Goal: Task Accomplishment & Management: Complete application form

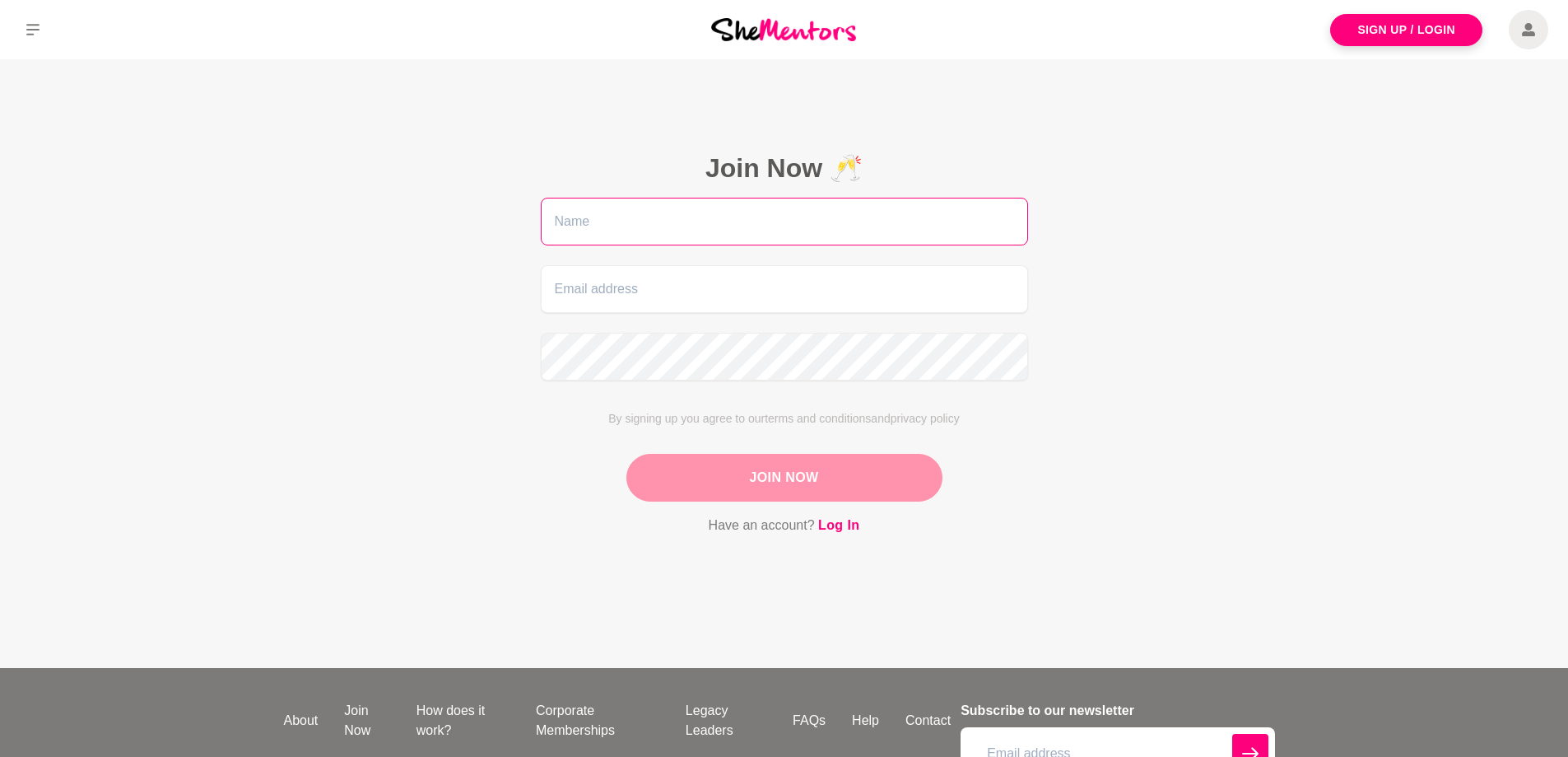
click at [578, 224] on input "text" at bounding box center [784, 221] width 487 height 48
click at [626, 229] on input "[PERSON_NAME]" at bounding box center [784, 221] width 487 height 48
type input "[PERSON_NAME]"
type input "[EMAIL_ADDRESS][DOMAIN_NAME]"
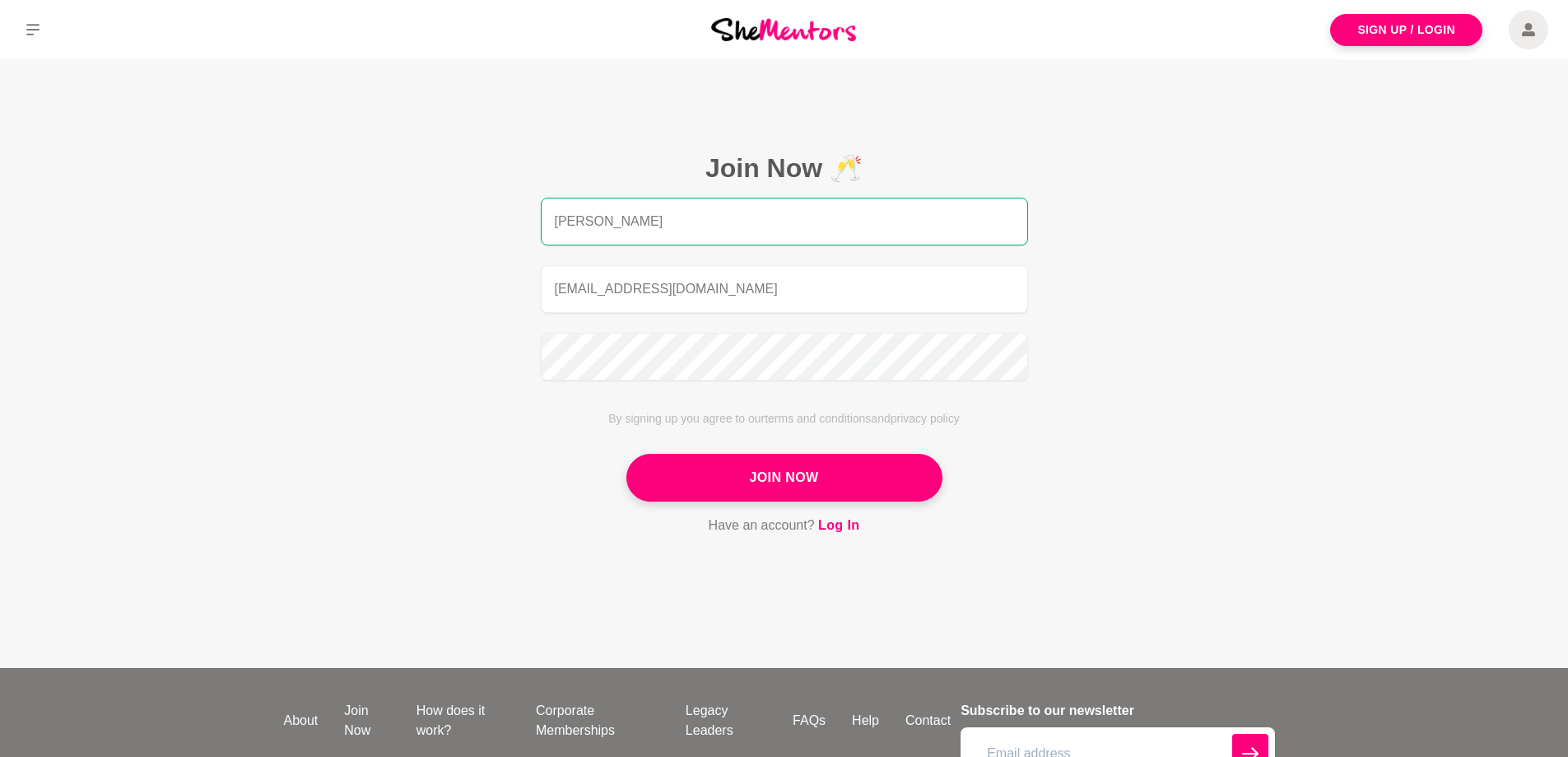
click at [404, 502] on main "Join Now 🥂 [PERSON_NAME] [EMAIL_ADDRESS][DOMAIN_NAME] By signing up you agree t…" at bounding box center [784, 363] width 1568 height 608
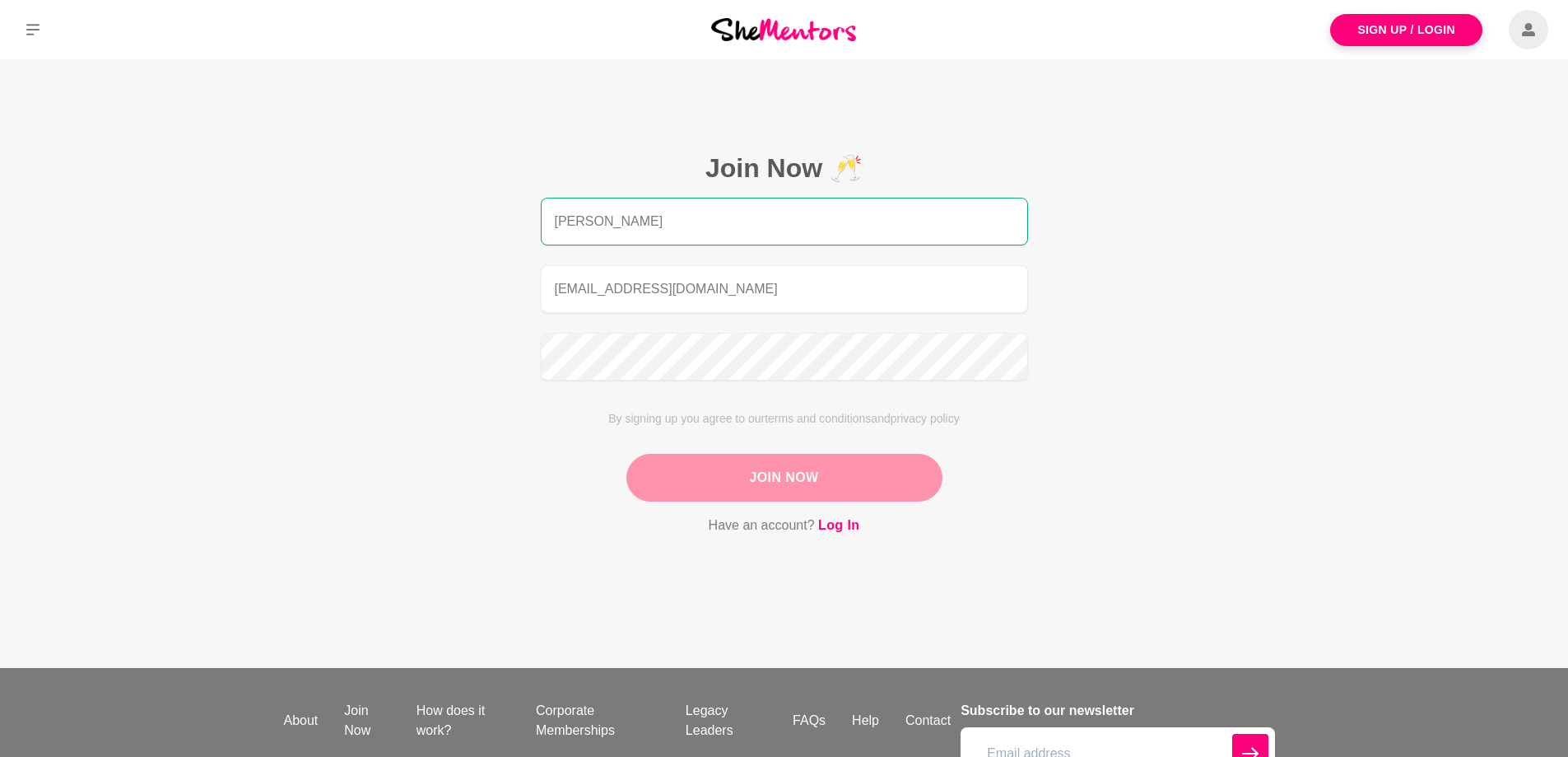
click at [753, 480] on button "Join Now" at bounding box center [784, 477] width 316 height 48
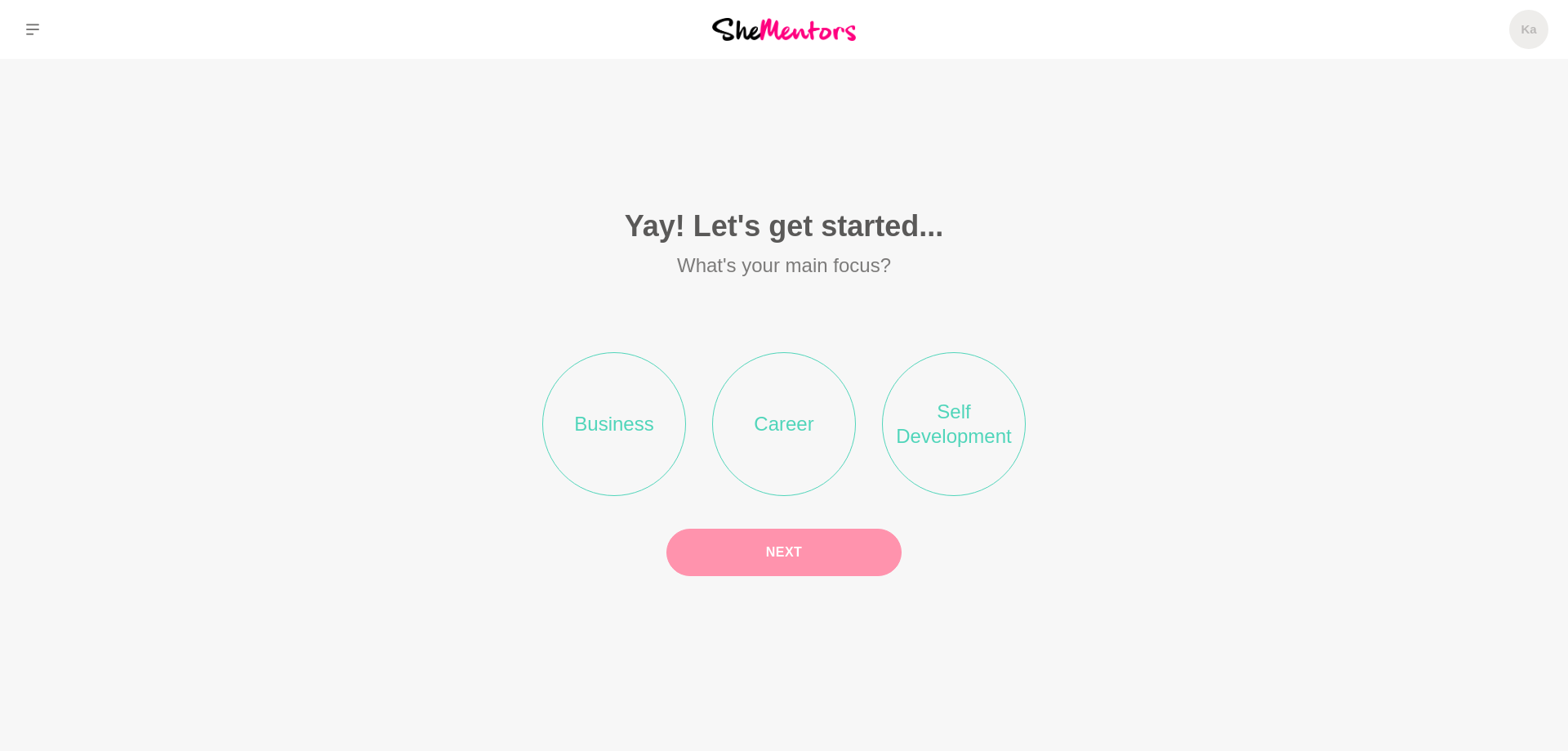
click at [982, 435] on li "Self Development" at bounding box center [954, 424] width 144 height 144
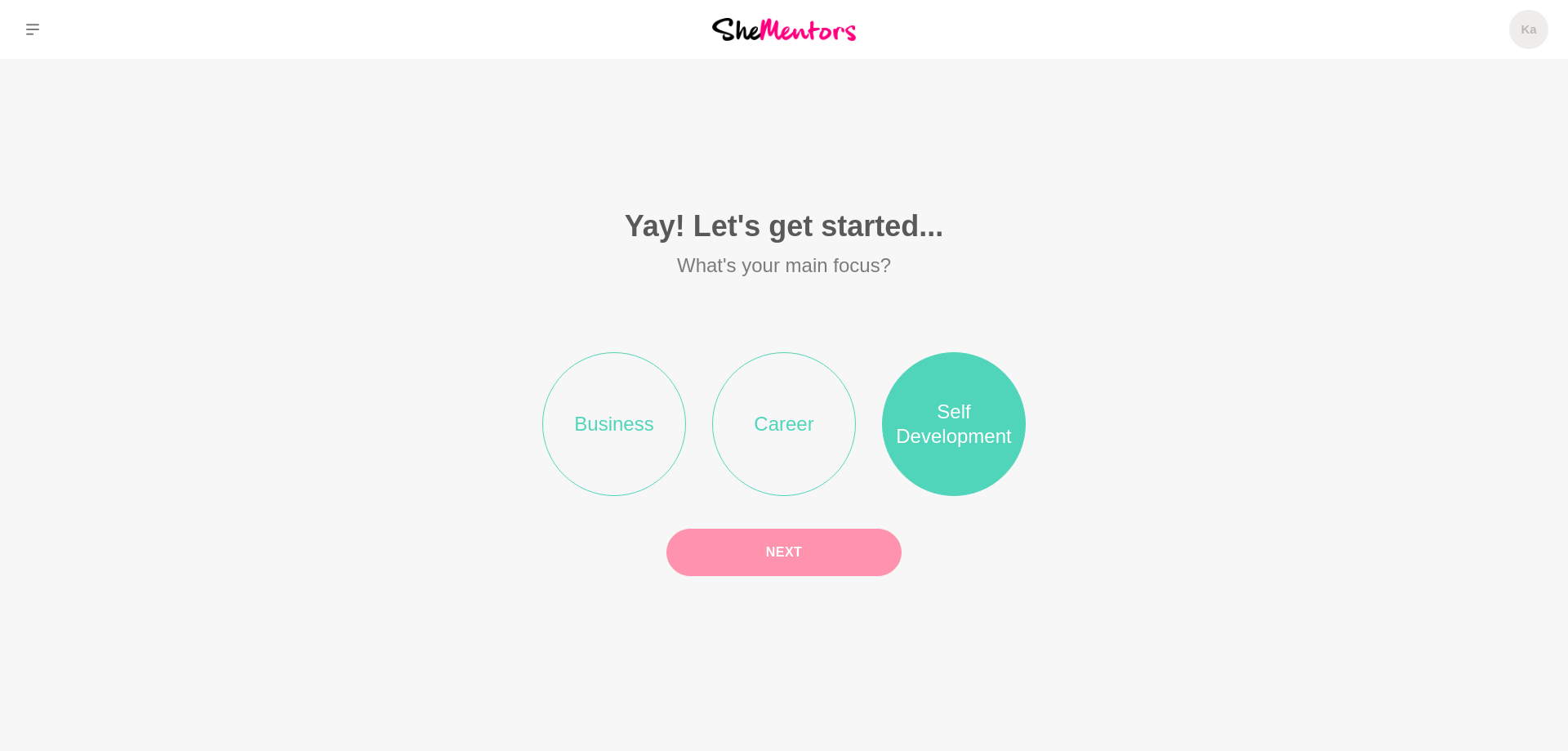
click at [828, 551] on button "Next" at bounding box center [784, 552] width 235 height 48
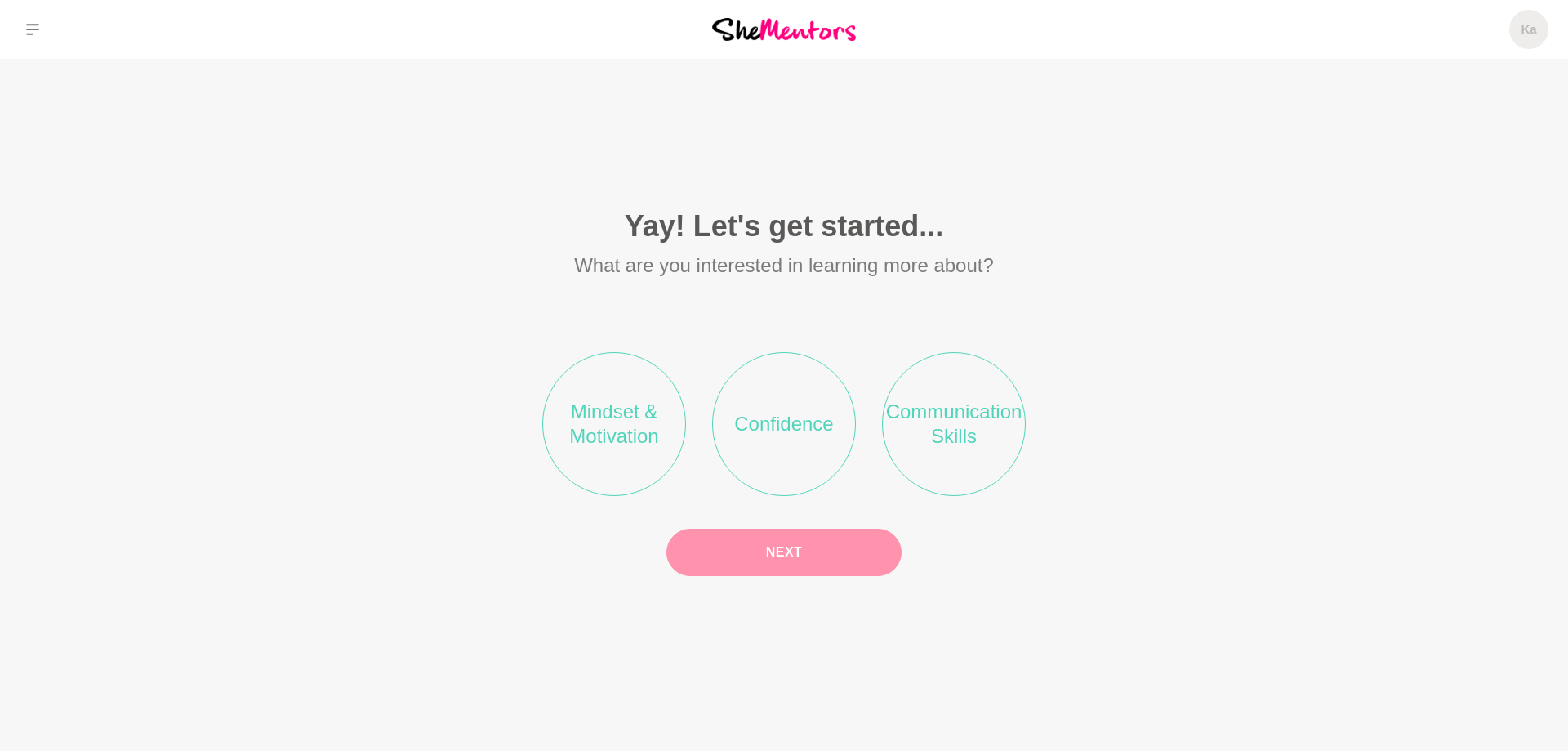
click at [827, 435] on li "Confidence" at bounding box center [784, 424] width 144 height 144
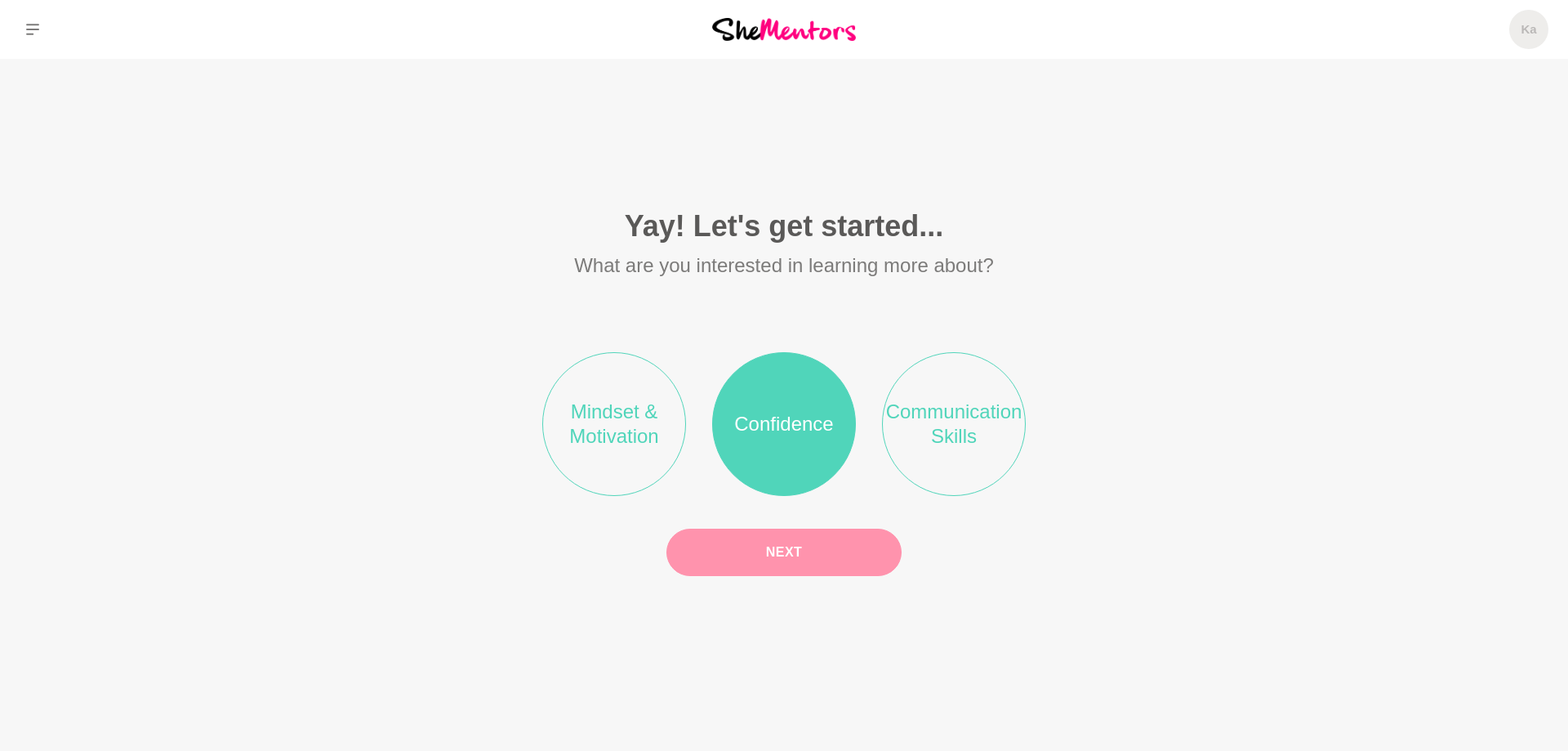
click at [824, 559] on button "Next" at bounding box center [784, 552] width 235 height 48
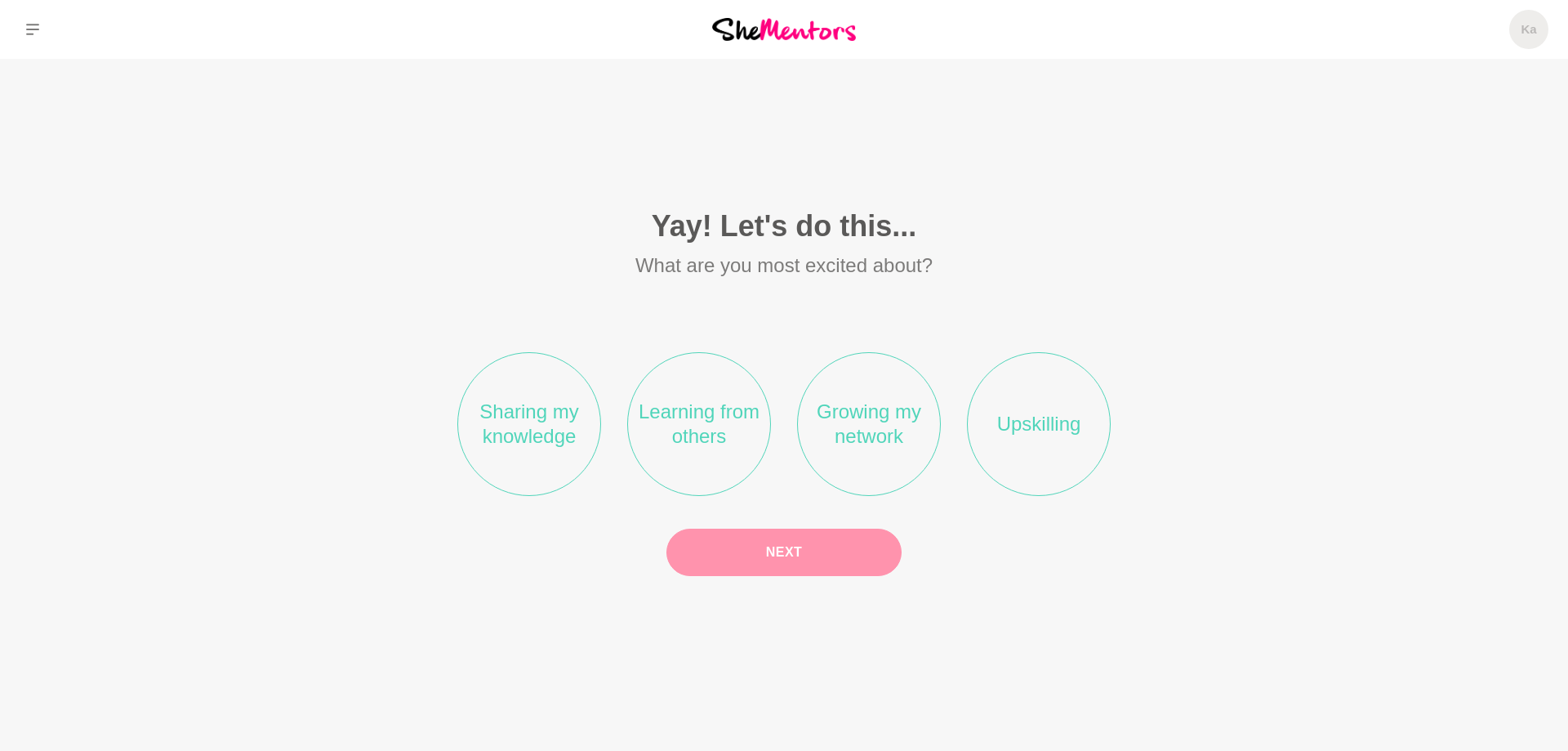
click at [685, 431] on li "Learning from others" at bounding box center [700, 424] width 144 height 144
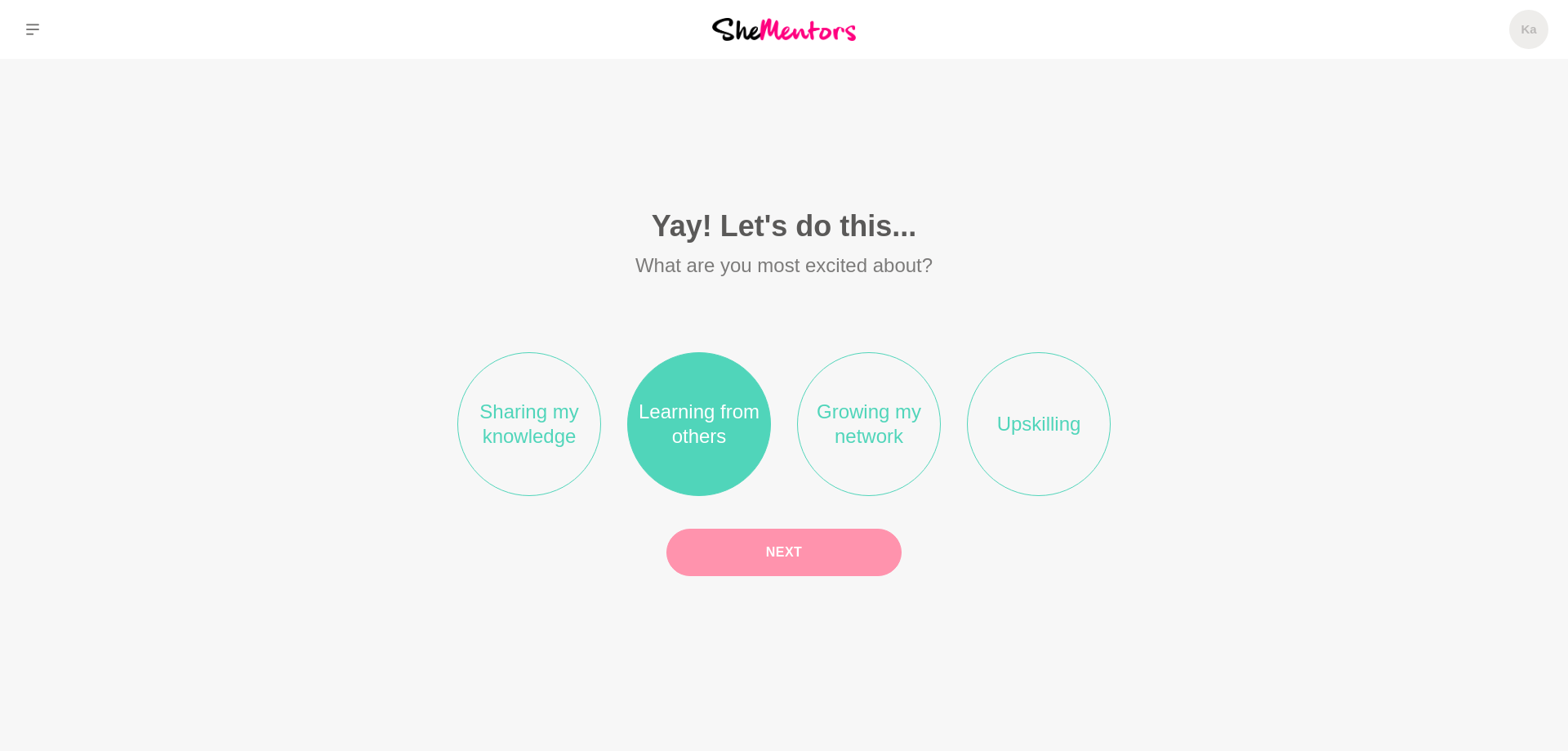
click at [784, 568] on button "Next" at bounding box center [784, 552] width 235 height 48
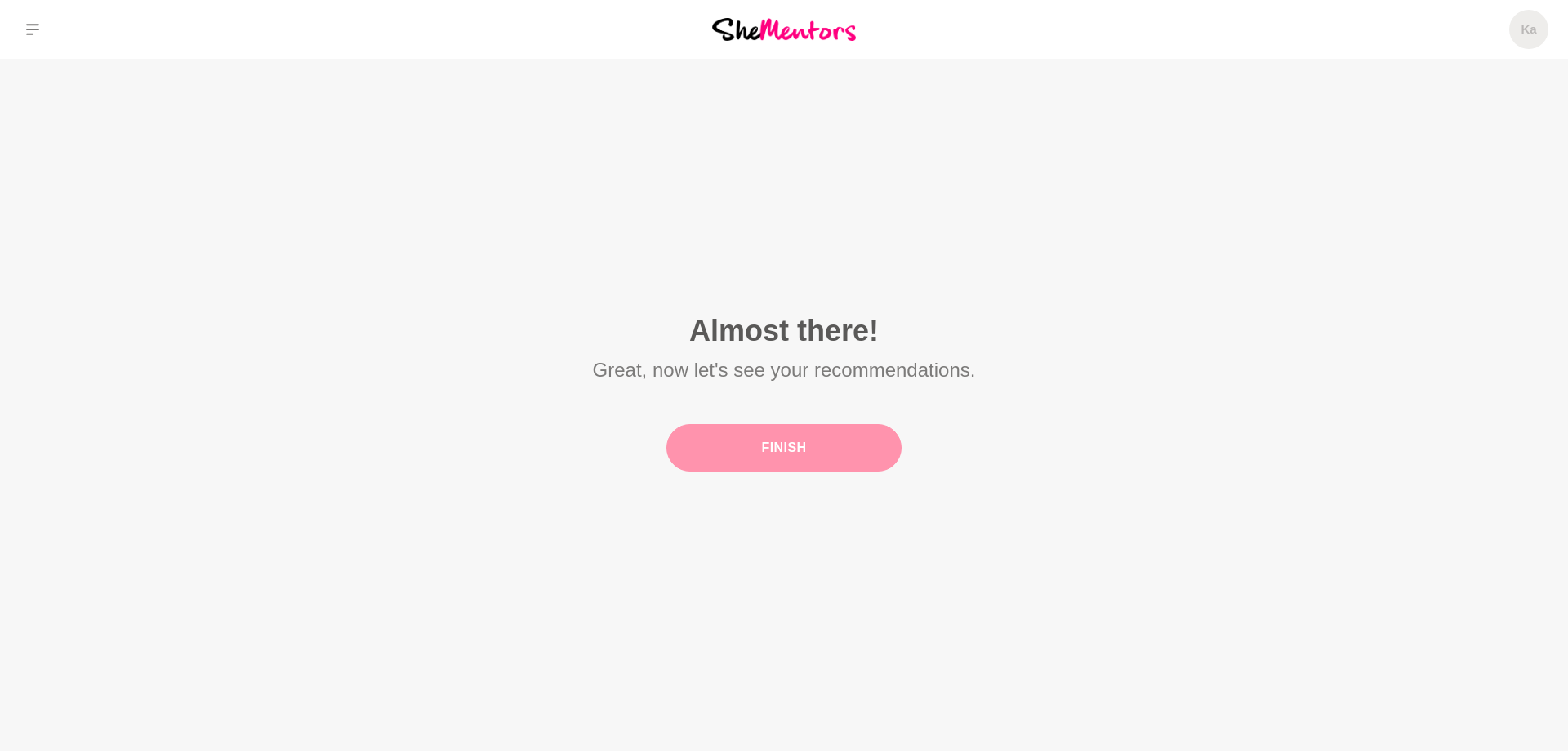
click at [796, 445] on button "Finish" at bounding box center [784, 447] width 235 height 48
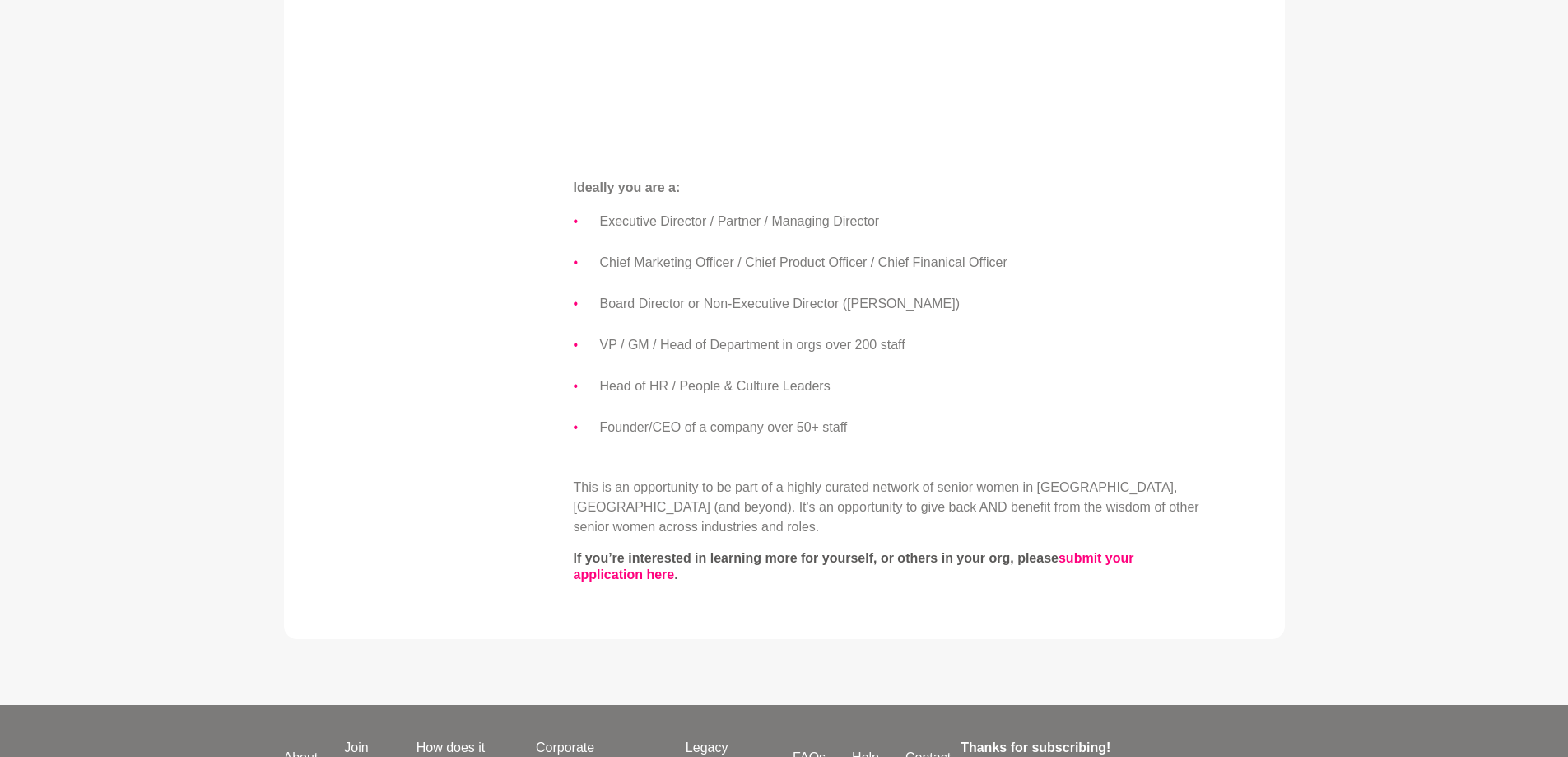
scroll to position [988, 0]
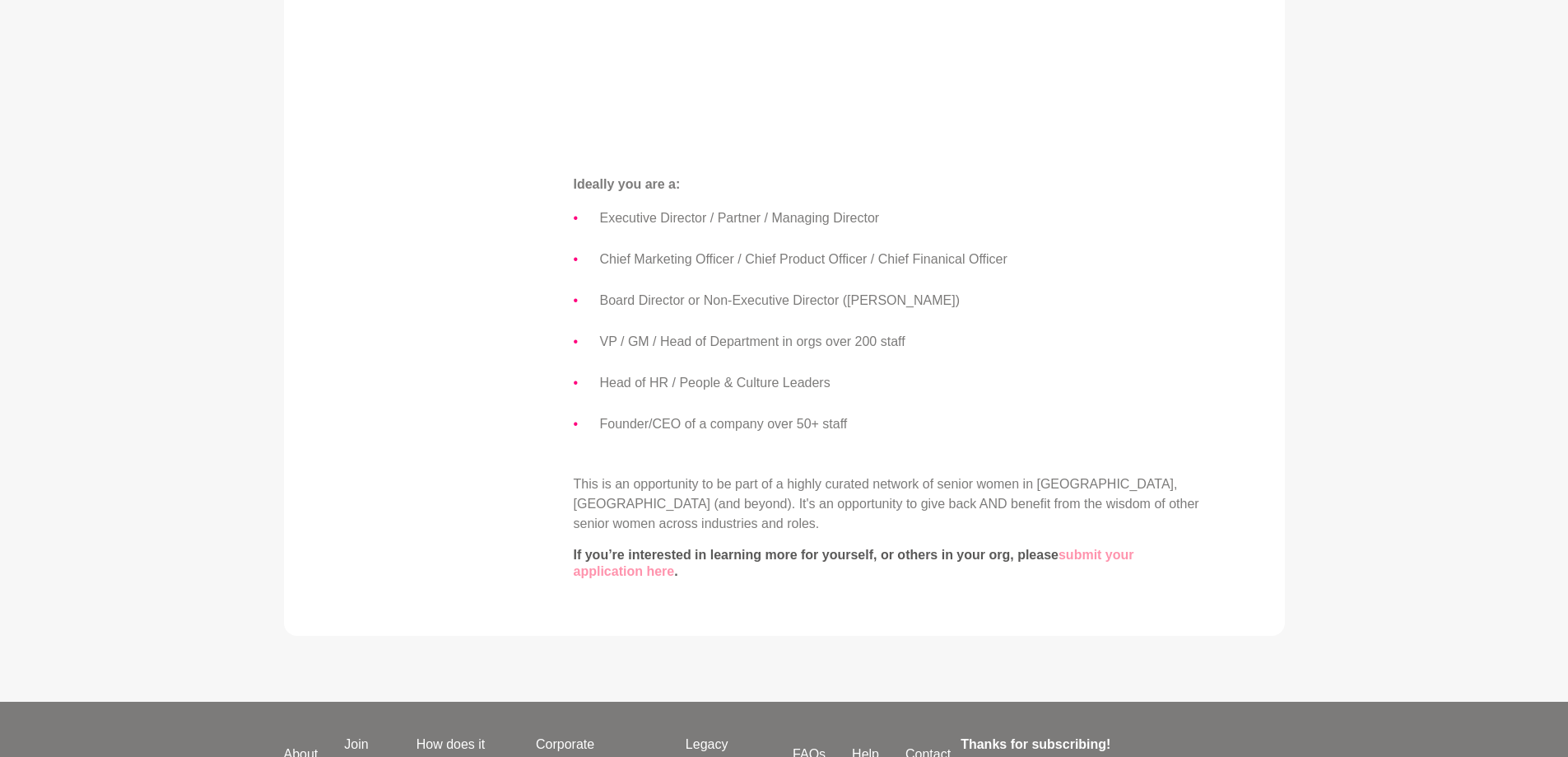
click at [602, 570] on link "submit your application here" at bounding box center [854, 563] width 561 height 31
